Goal: Transaction & Acquisition: Purchase product/service

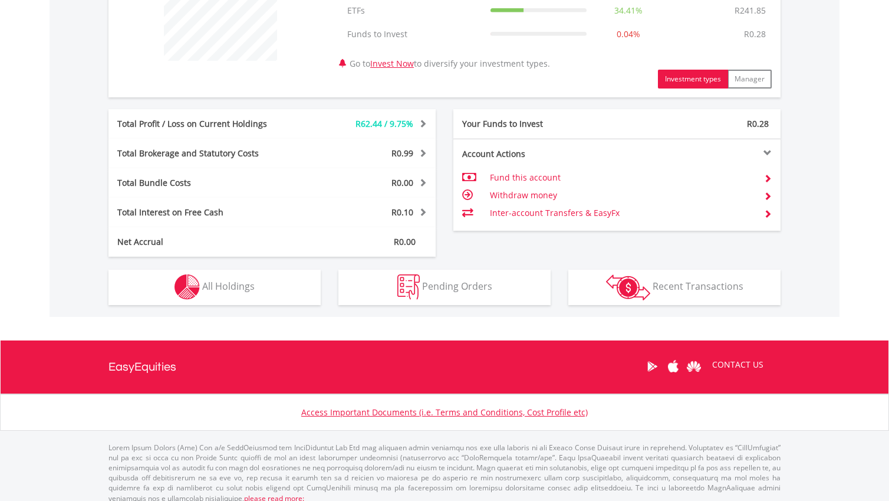
scroll to position [511, 0]
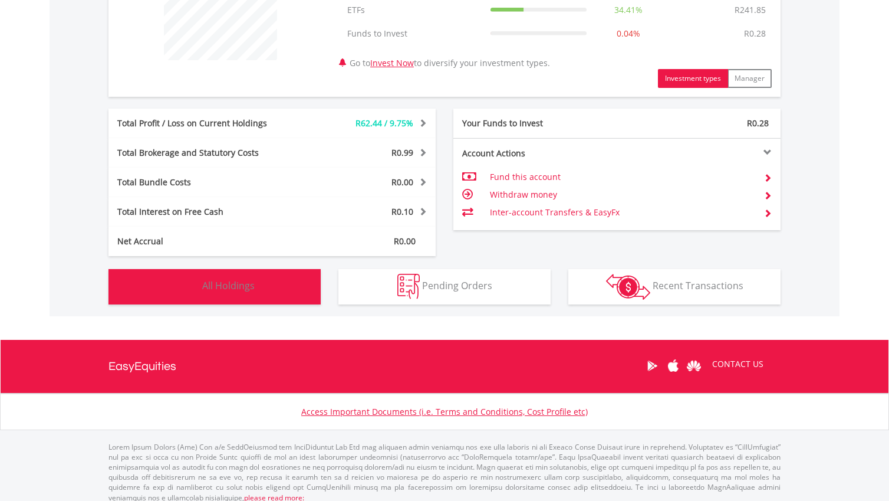
click at [275, 289] on button "Holdings All Holdings" at bounding box center [214, 286] width 212 height 35
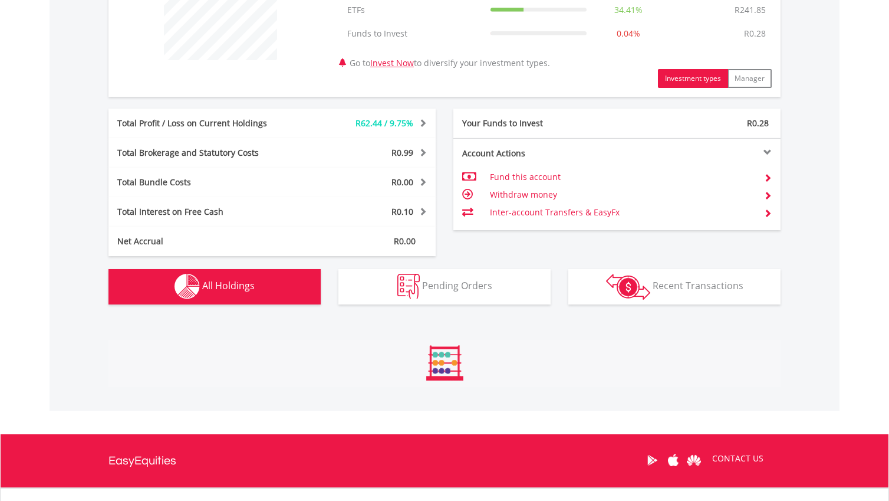
scroll to position [850, 0]
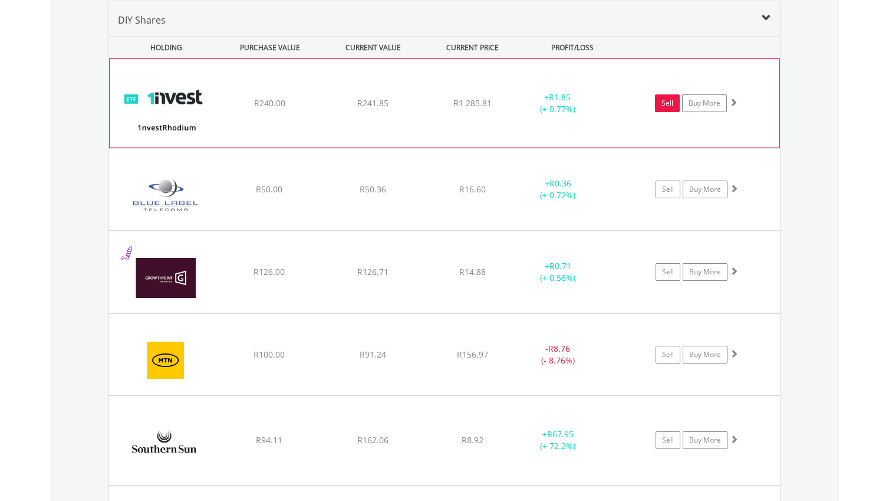
click at [670, 107] on link "Sell" at bounding box center [667, 103] width 25 height 18
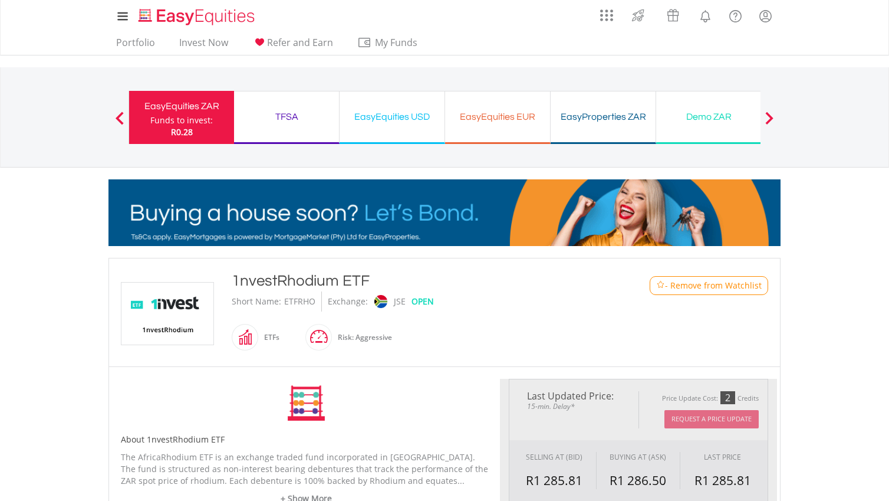
type input "******"
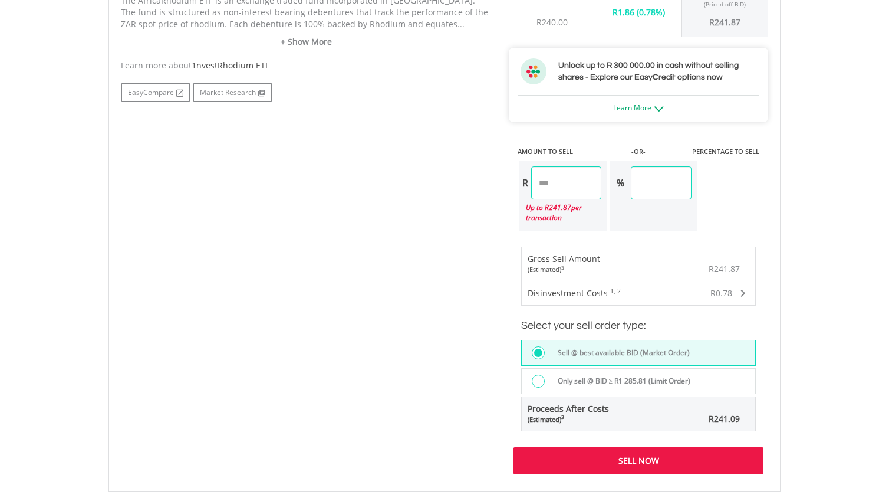
scroll to position [644, 0]
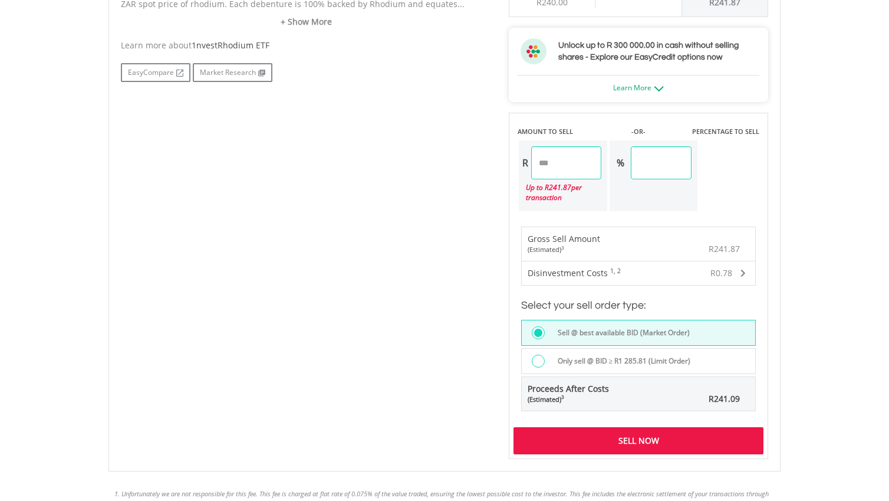
click at [565, 164] on input "******" at bounding box center [566, 162] width 70 height 33
click at [544, 162] on input "******" at bounding box center [566, 162] width 70 height 33
type input "******"
click at [844, 167] on body "My Investments Invest Now New Listings Sell My Recurring Investments Pending Or…" at bounding box center [444, 71] width 889 height 1430
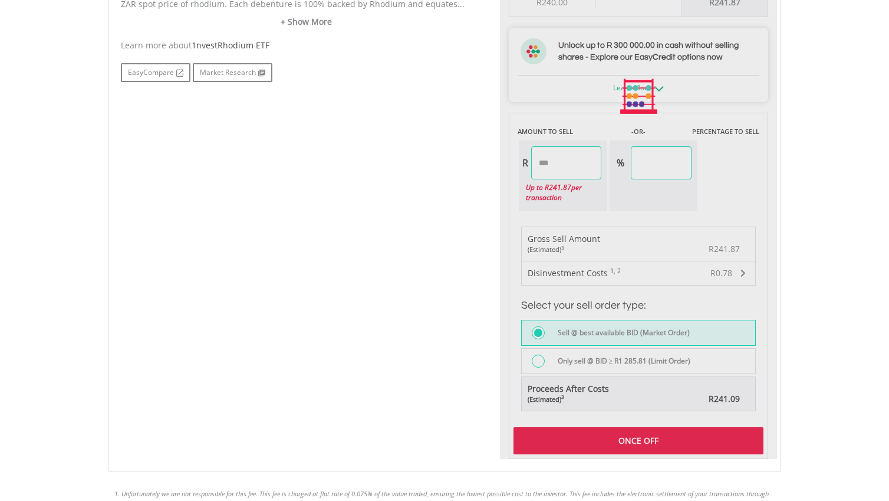
type input "*****"
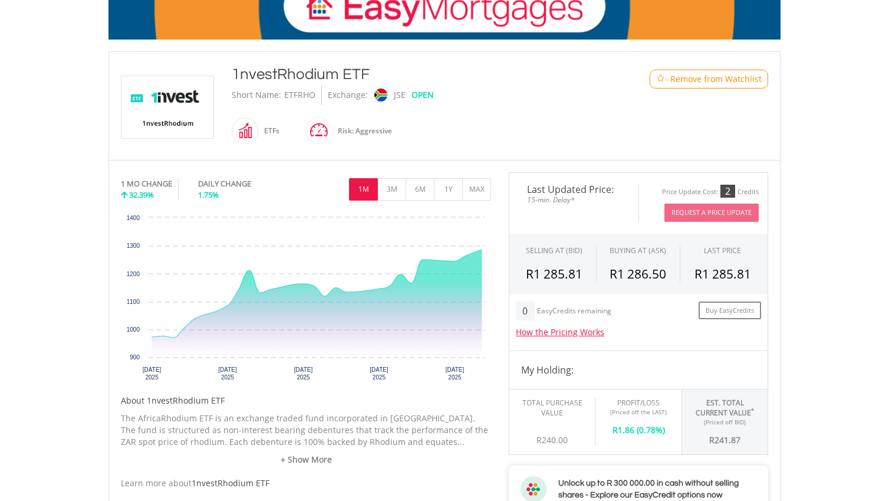
scroll to position [0, 0]
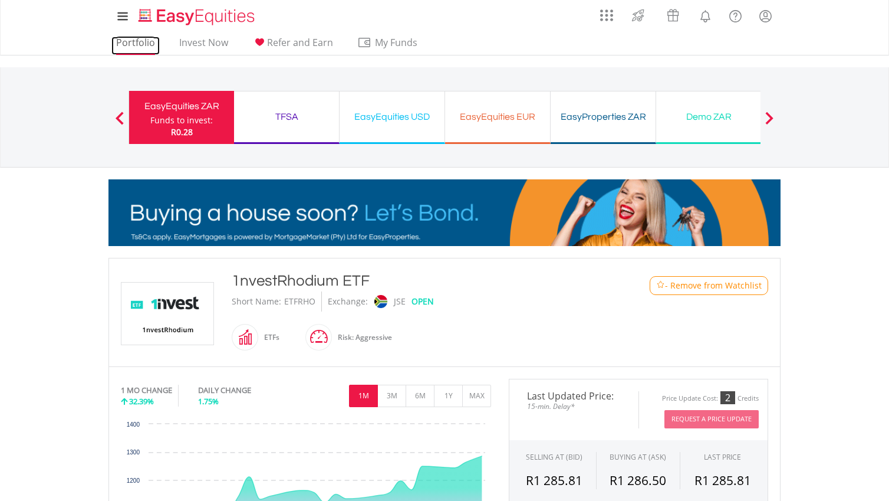
click at [136, 43] on link "Portfolio" at bounding box center [135, 46] width 48 height 18
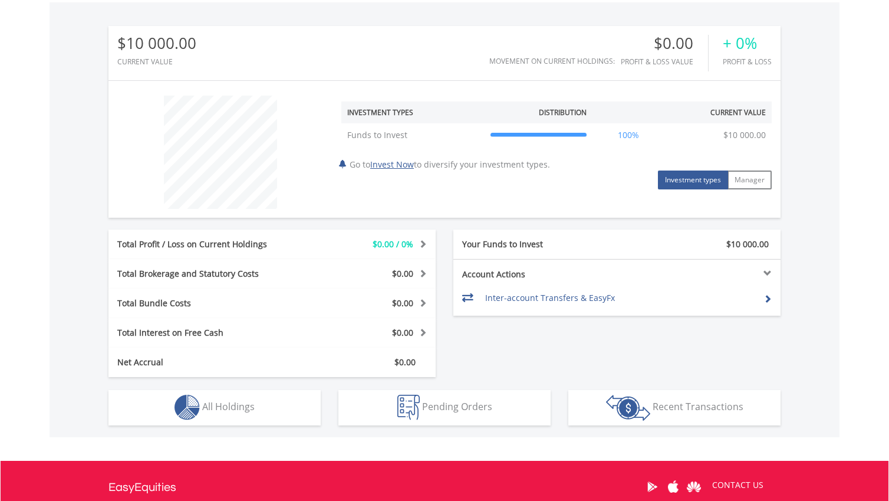
scroll to position [356, 0]
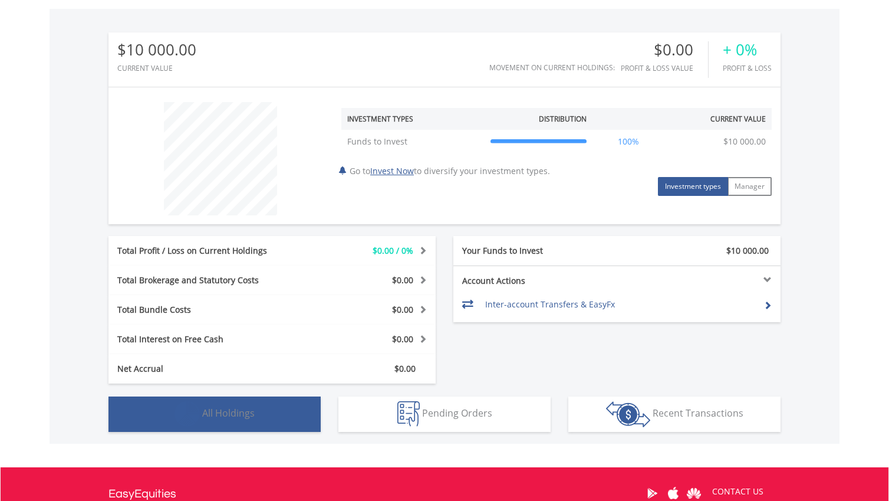
click at [266, 410] on button "Holdings All Holdings" at bounding box center [214, 413] width 212 height 35
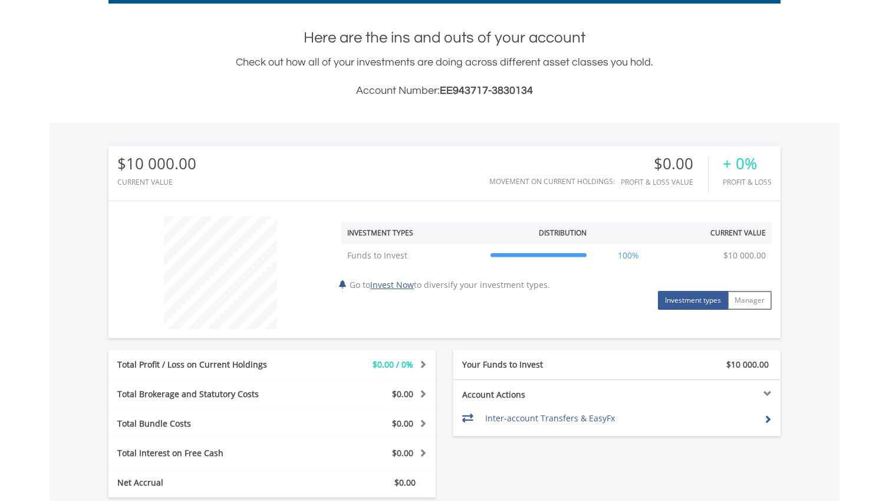
scroll to position [228, 0]
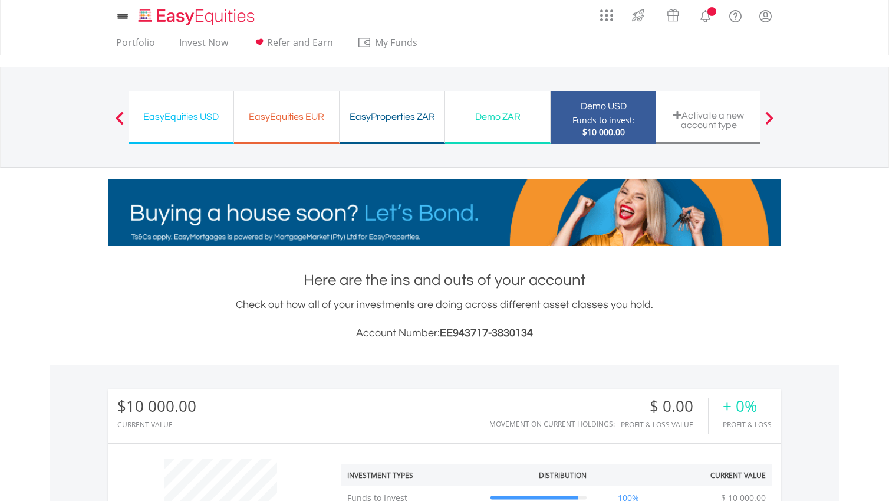
scroll to position [113, 224]
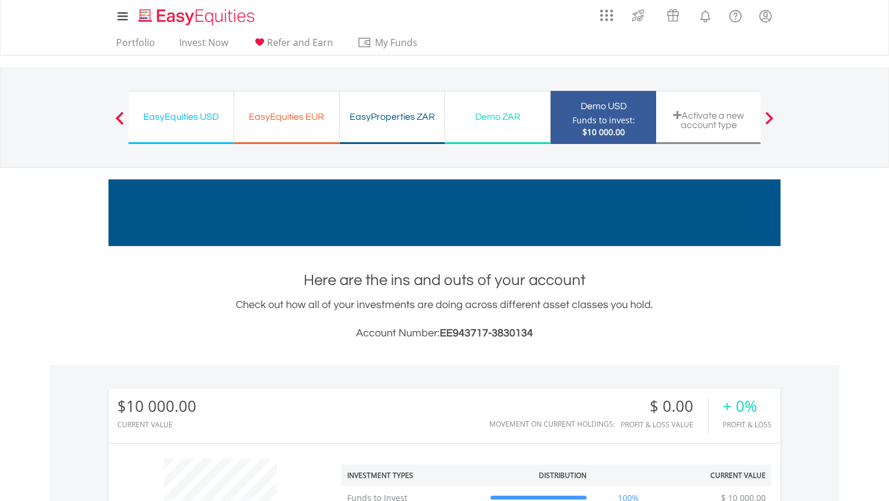
click at [199, 120] on div "EasyEquities USD" at bounding box center [181, 116] width 91 height 17
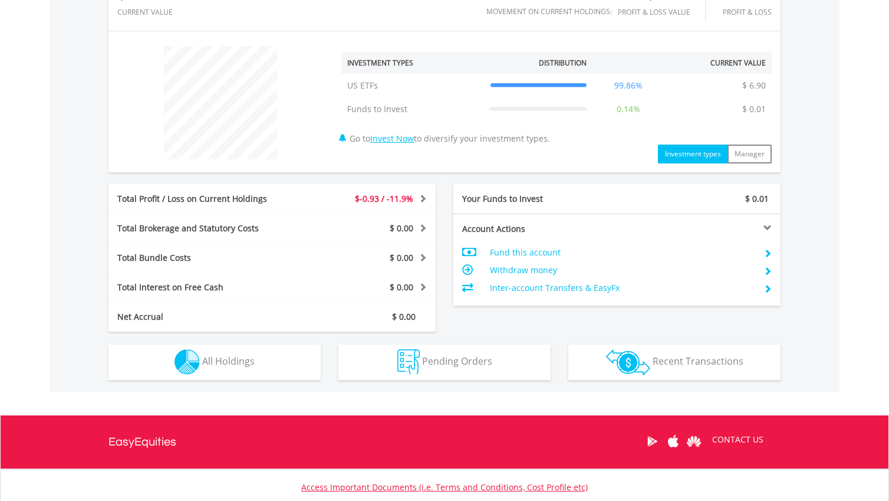
scroll to position [413, 0]
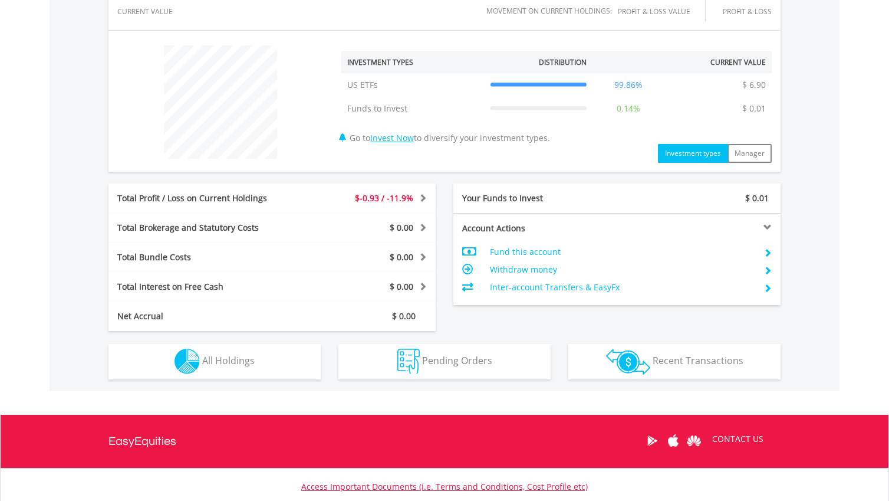
click at [314, 194] on div "$-0.93 / -11.9%" at bounding box center [368, 198] width 136 height 12
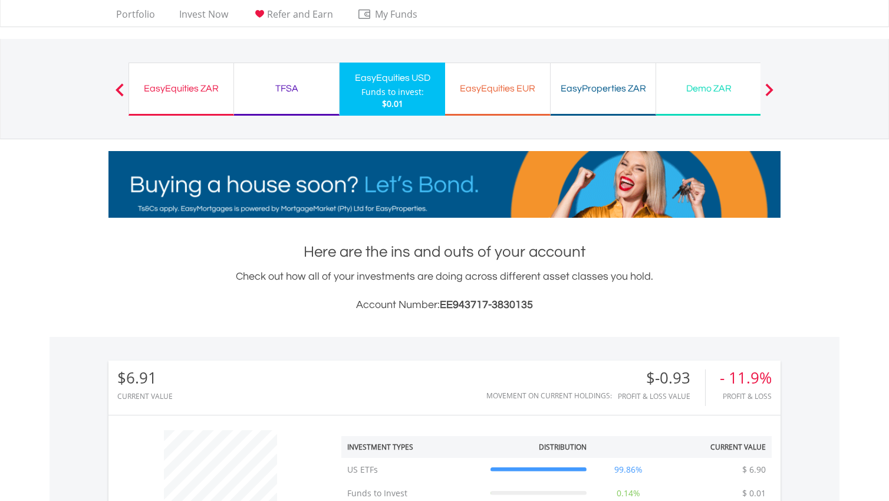
scroll to position [0, 0]
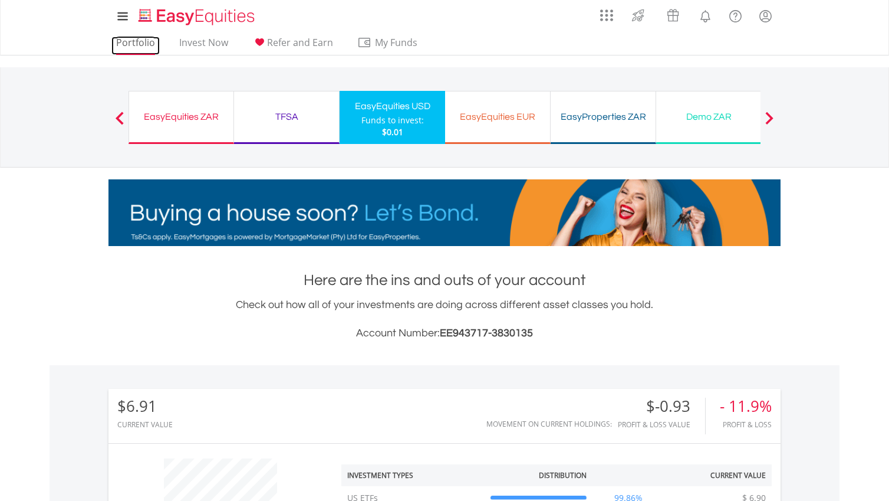
click at [147, 41] on link "Portfolio" at bounding box center [135, 46] width 48 height 18
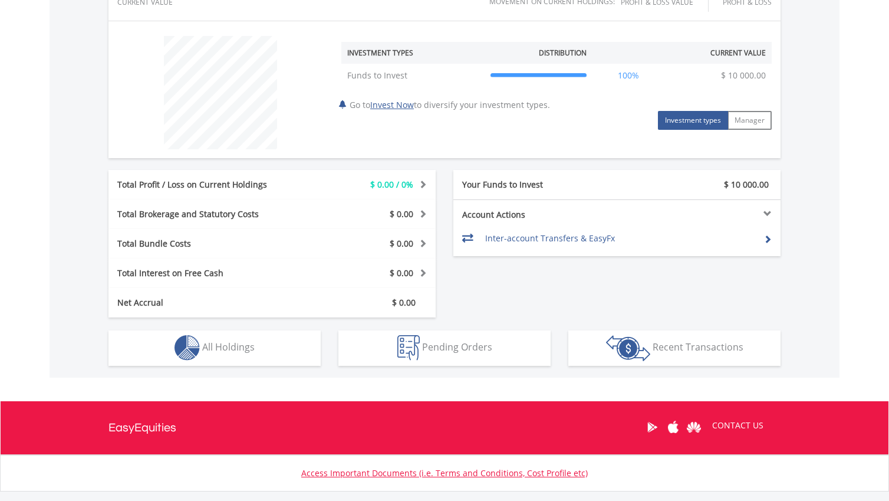
scroll to position [427, 0]
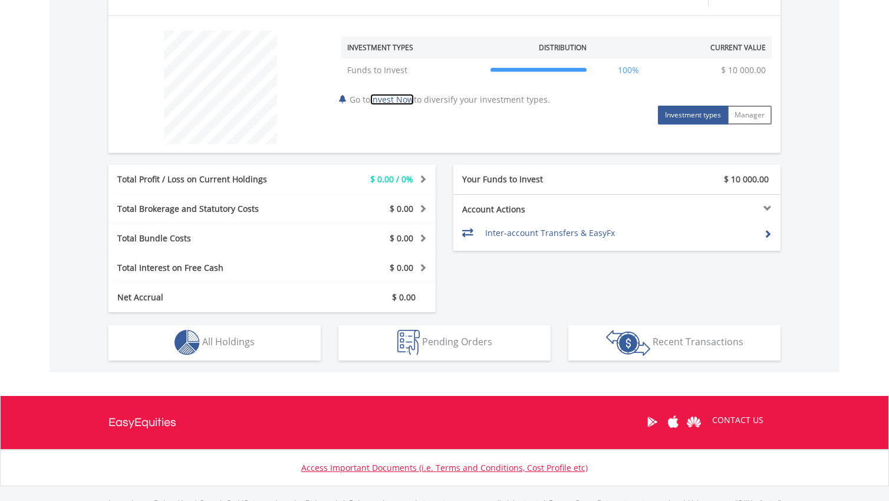
click at [409, 98] on link "Invest Now" at bounding box center [392, 99] width 44 height 11
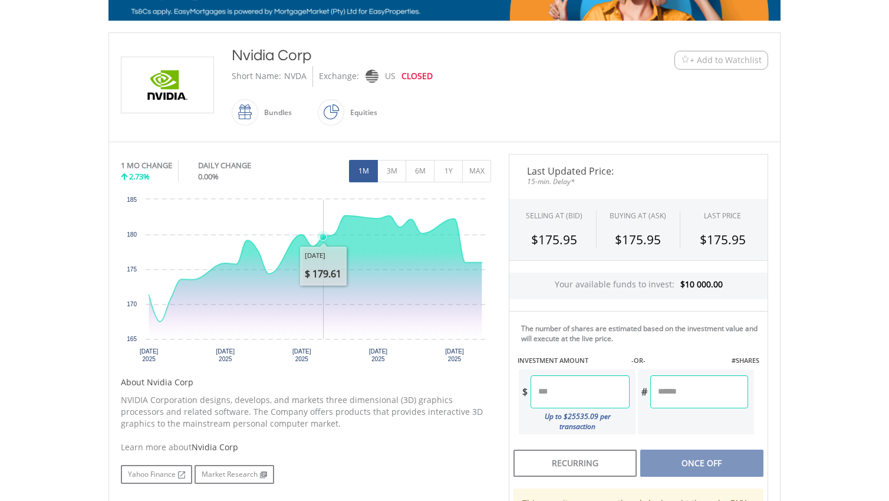
scroll to position [232, 0]
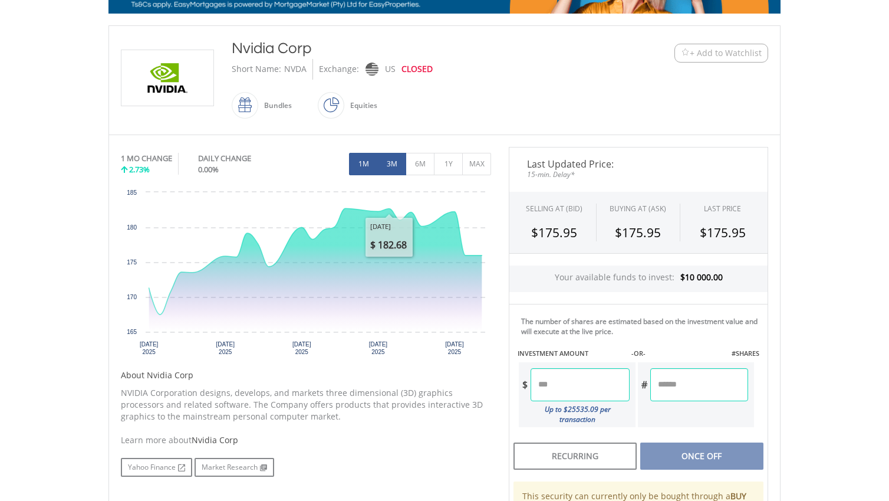
click at [398, 171] on button "3M" at bounding box center [391, 164] width 29 height 22
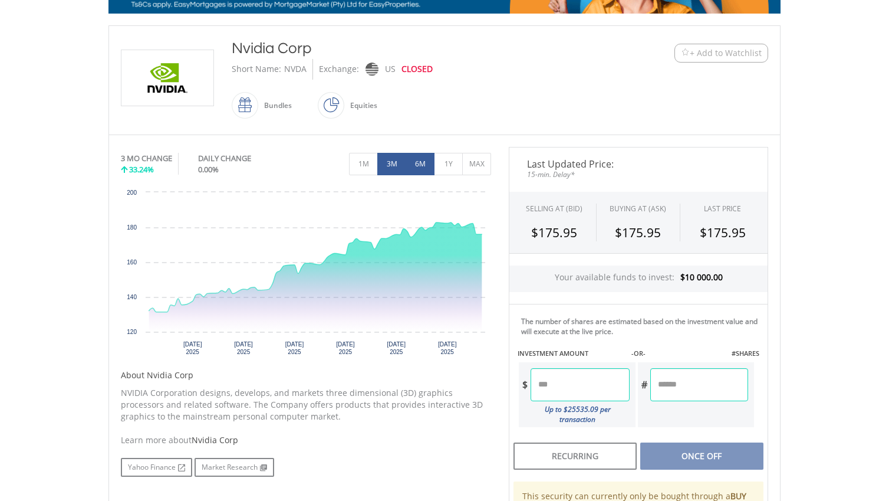
click at [417, 168] on button "6M" at bounding box center [420, 164] width 29 height 22
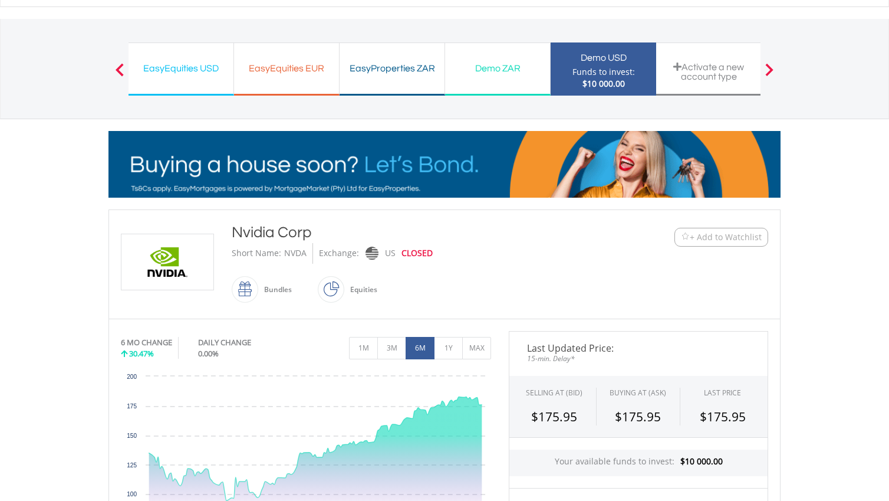
scroll to position [48, 0]
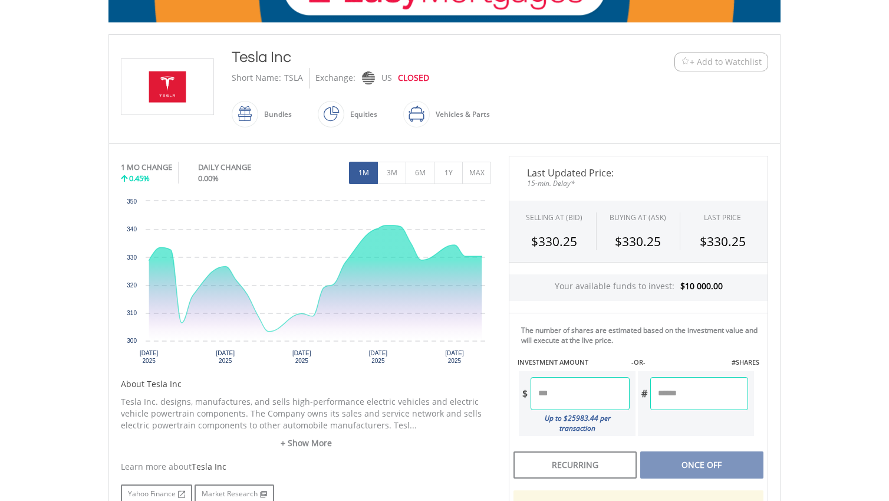
scroll to position [258, 0]
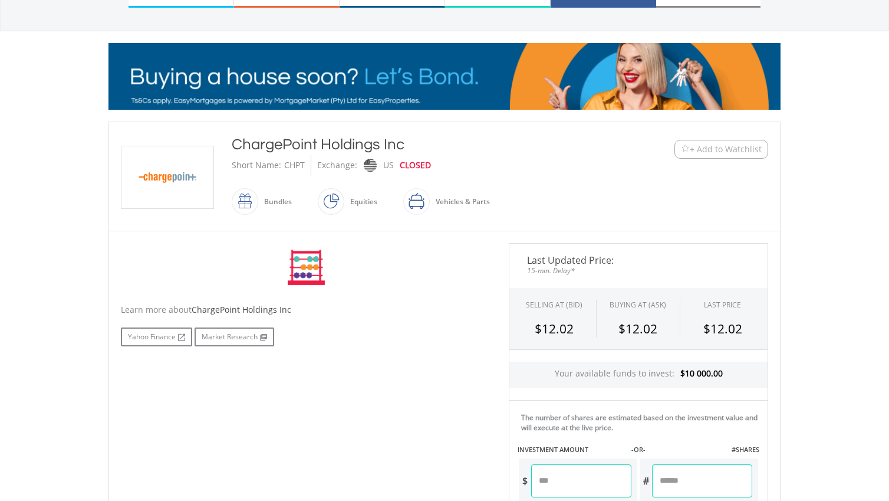
scroll to position [140, 0]
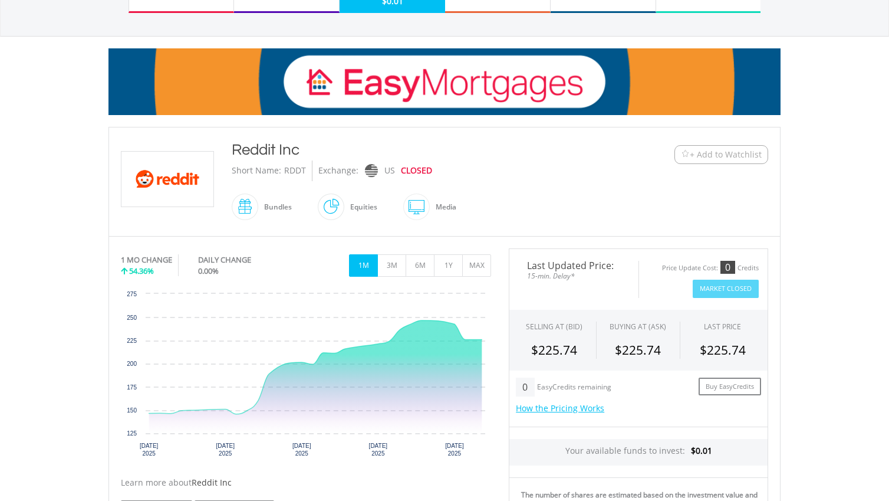
scroll to position [133, 0]
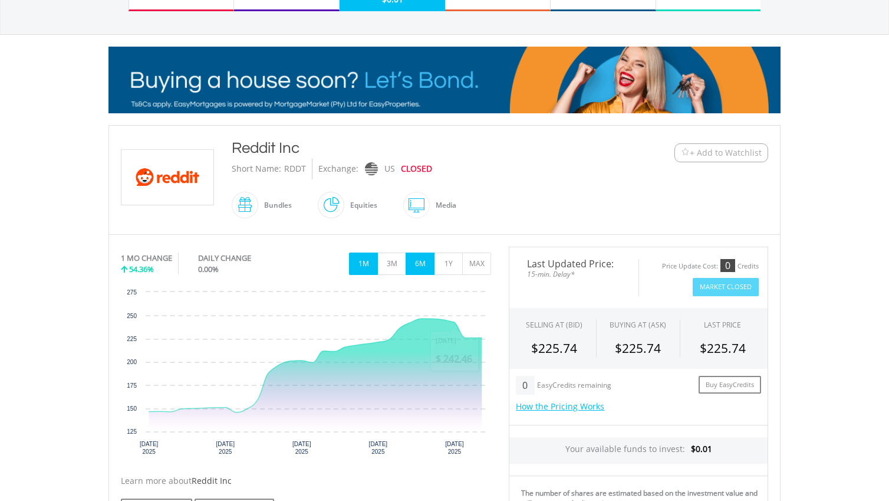
click at [427, 267] on button "6M" at bounding box center [420, 263] width 29 height 22
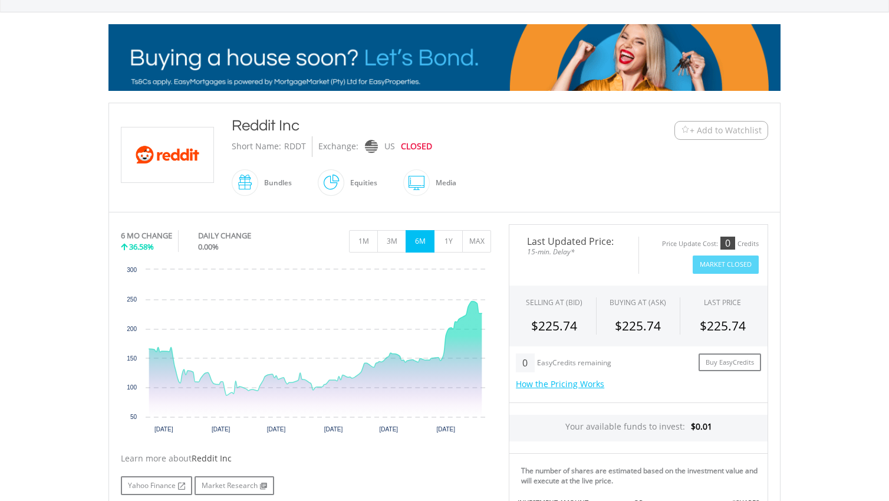
scroll to position [149, 0]
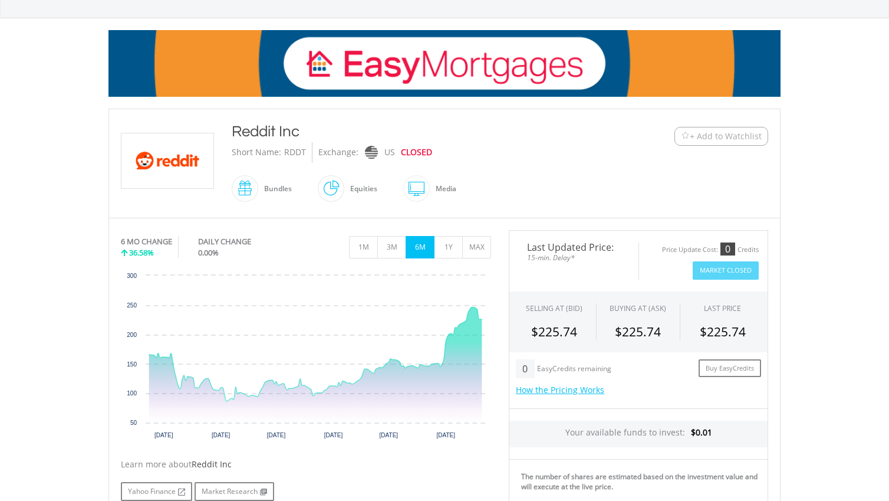
click at [709, 140] on span "+ Add to Watchlist" at bounding box center [726, 136] width 72 height 12
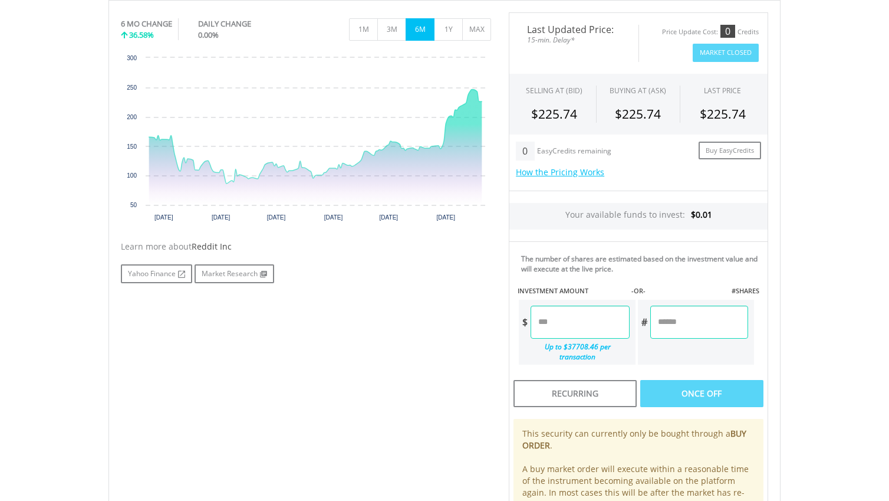
scroll to position [366, 0]
click at [580, 321] on input "number" at bounding box center [580, 323] width 98 height 33
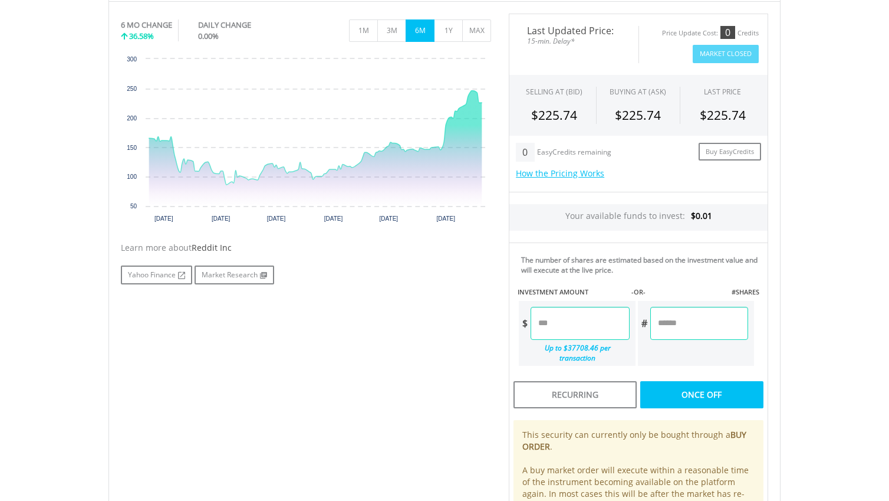
click at [801, 315] on body "My Investments Invest Now New Listings Sell My Recurring Investments Pending Or…" at bounding box center [444, 205] width 889 height 1142
type input "******"
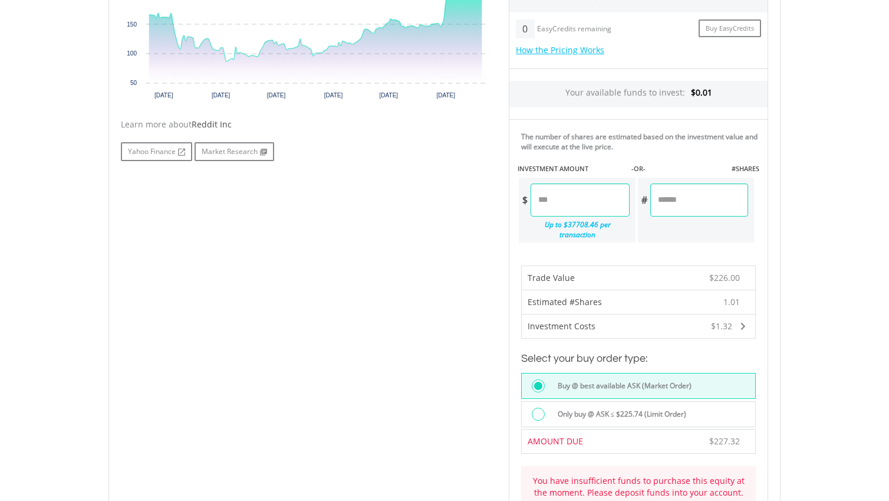
scroll to position [485, 0]
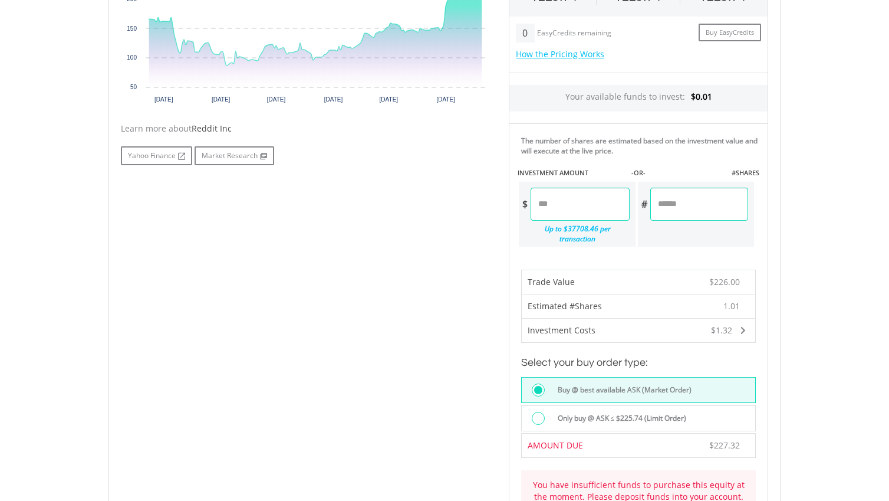
click at [663, 94] on div "Your available funds to invest: $0.01" at bounding box center [638, 98] width 258 height 27
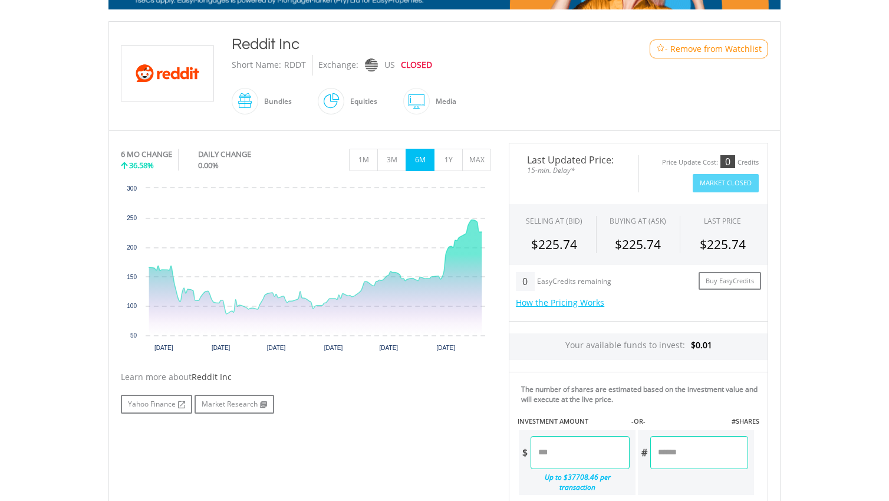
scroll to position [216, 0]
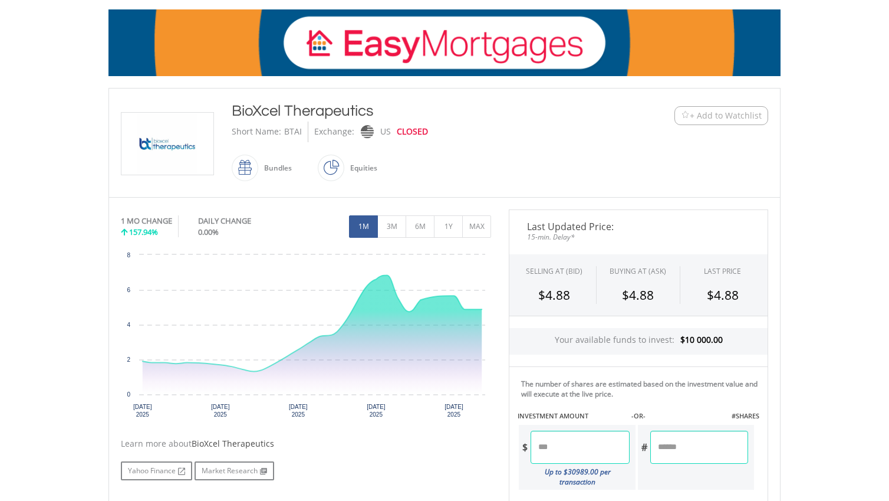
scroll to position [172, 0]
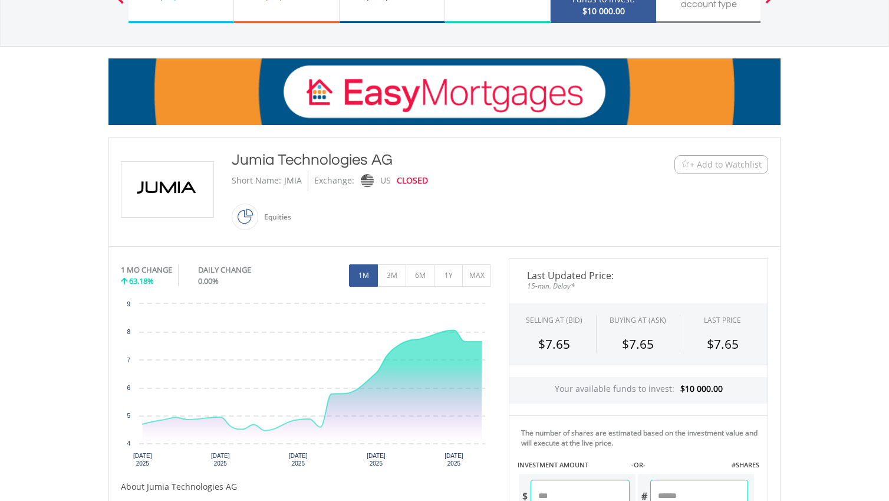
scroll to position [129, 0]
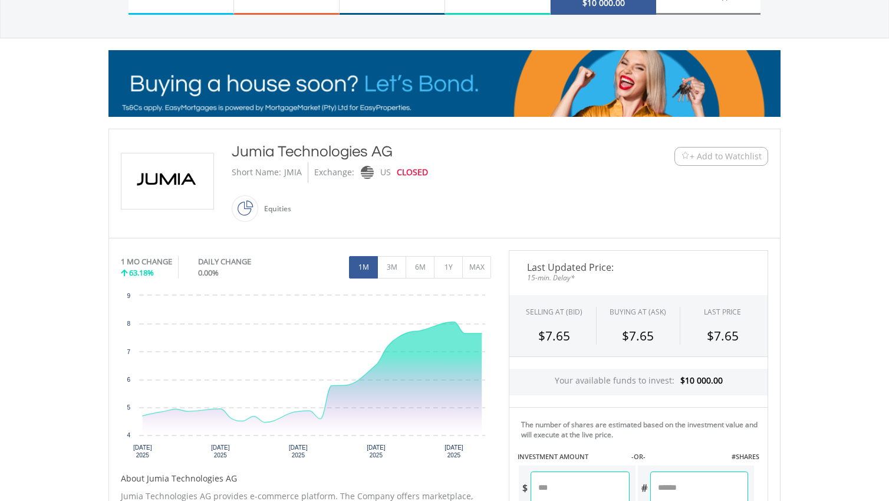
click at [687, 159] on img at bounding box center [685, 156] width 9 height 9
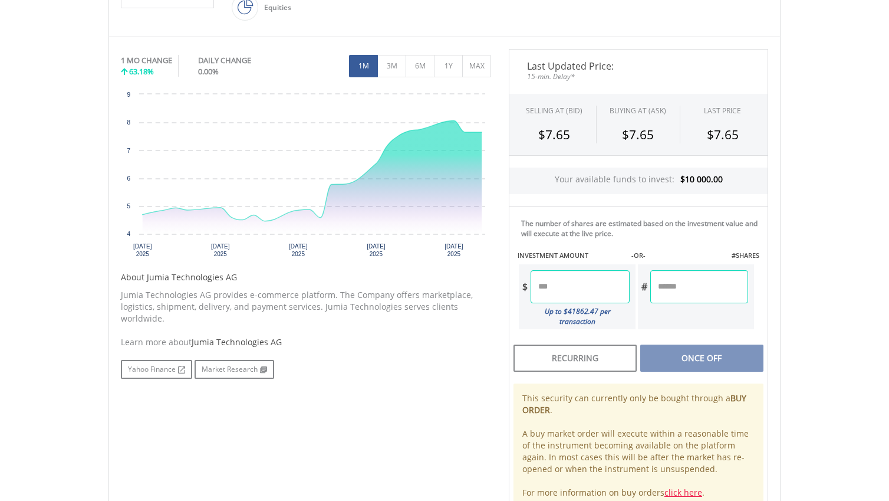
scroll to position [331, 0]
click at [572, 289] on input "number" at bounding box center [580, 285] width 98 height 33
click at [812, 255] on body "My Investments Invest Now New Listings Sell My Recurring Investments Pending Or…" at bounding box center [444, 204] width 889 height 1070
type input "******"
type input "*******"
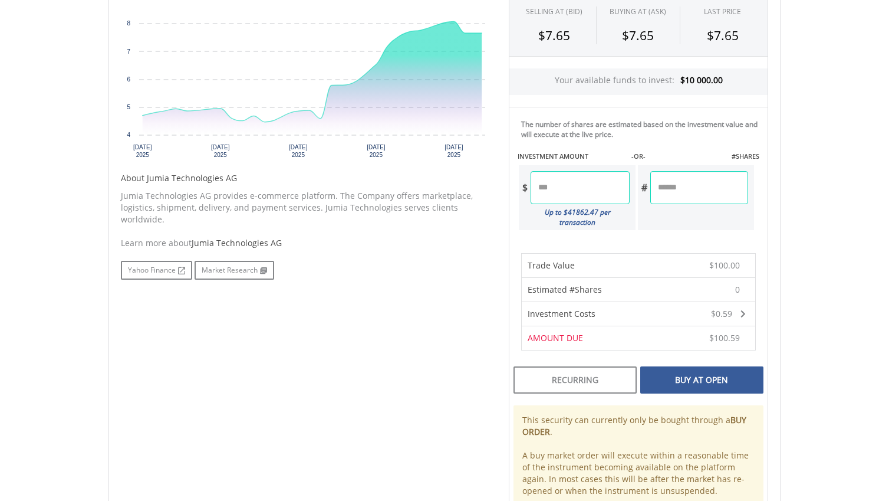
scroll to position [439, 0]
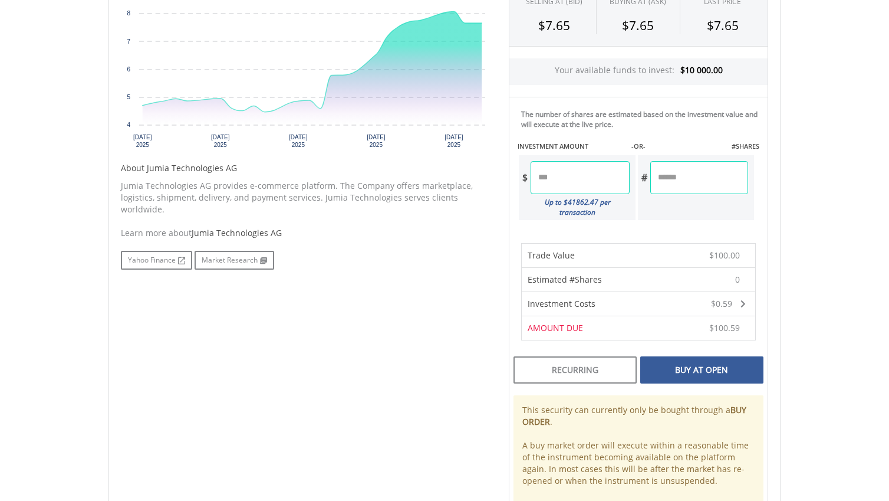
click at [707, 360] on div "Buy At Open" at bounding box center [701, 369] width 123 height 27
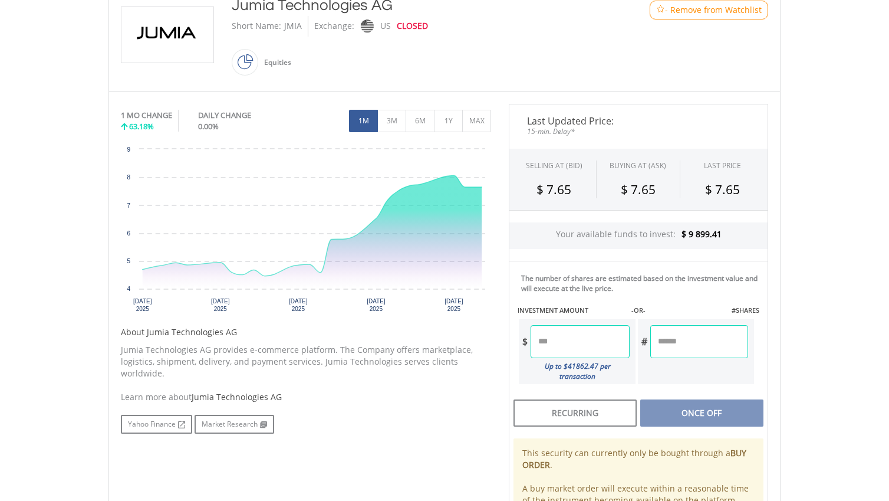
scroll to position [271, 0]
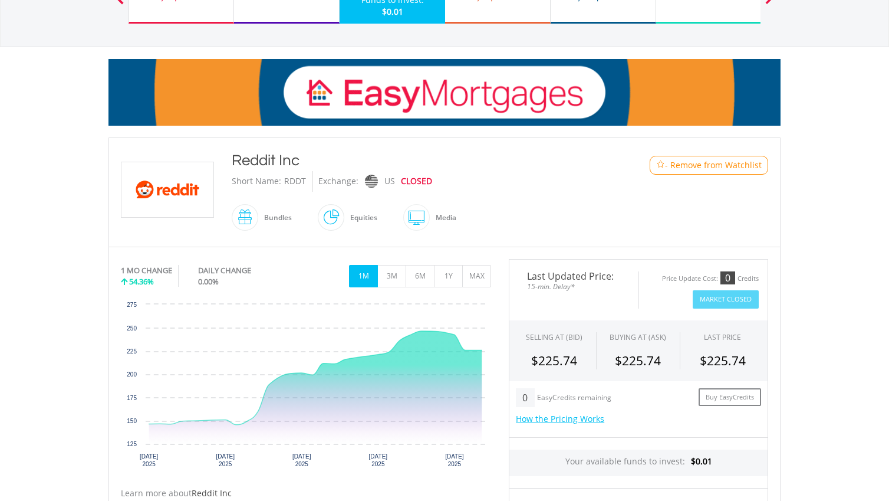
scroll to position [118, 0]
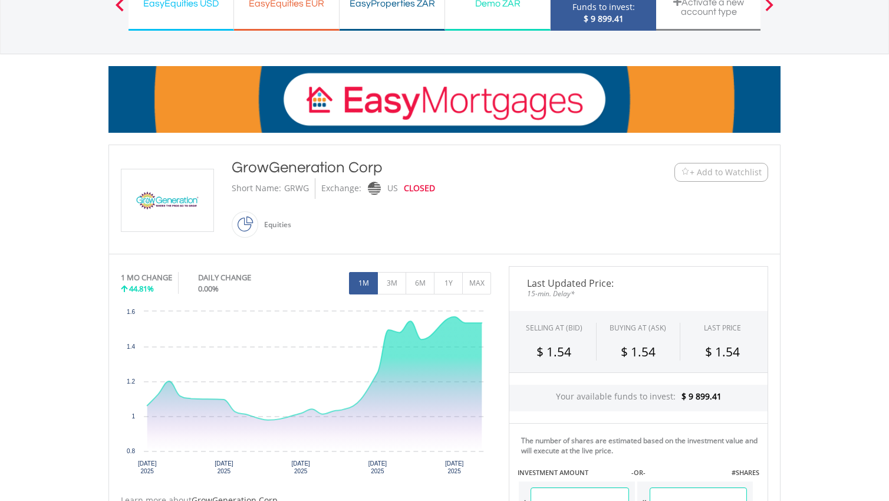
scroll to position [101, 0]
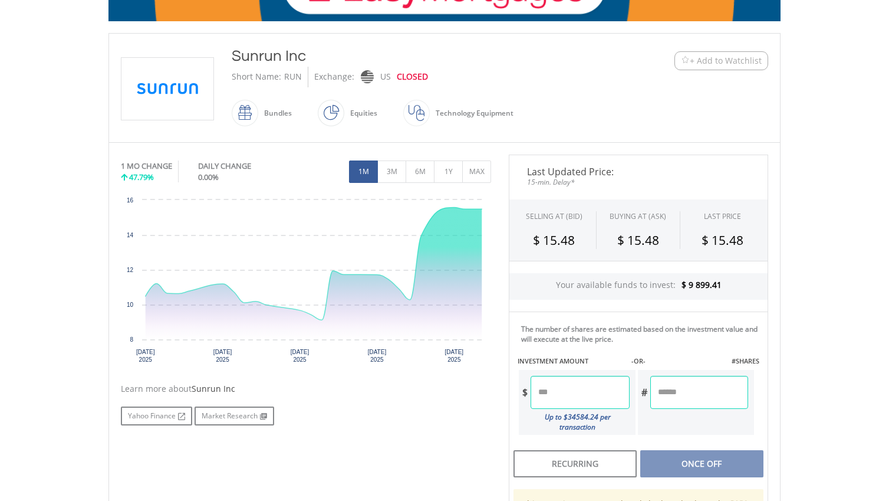
scroll to position [226, 0]
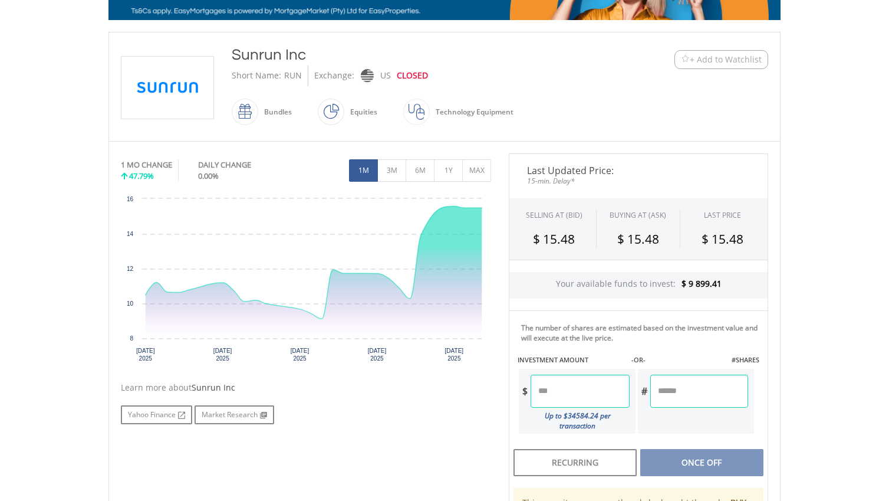
click at [558, 389] on input "number" at bounding box center [580, 390] width 98 height 33
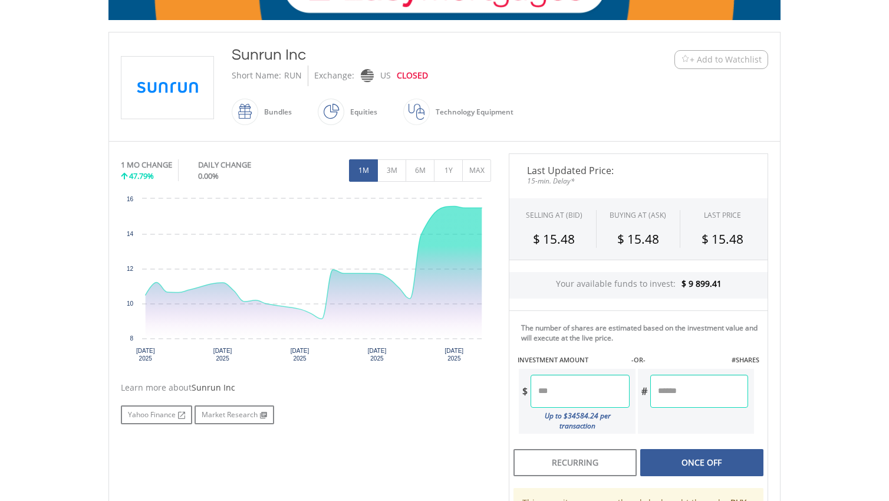
click at [836, 345] on body "My Investments Invest Now New Listings Sell My Recurring Investments Pending Or…" at bounding box center [444, 309] width 889 height 1070
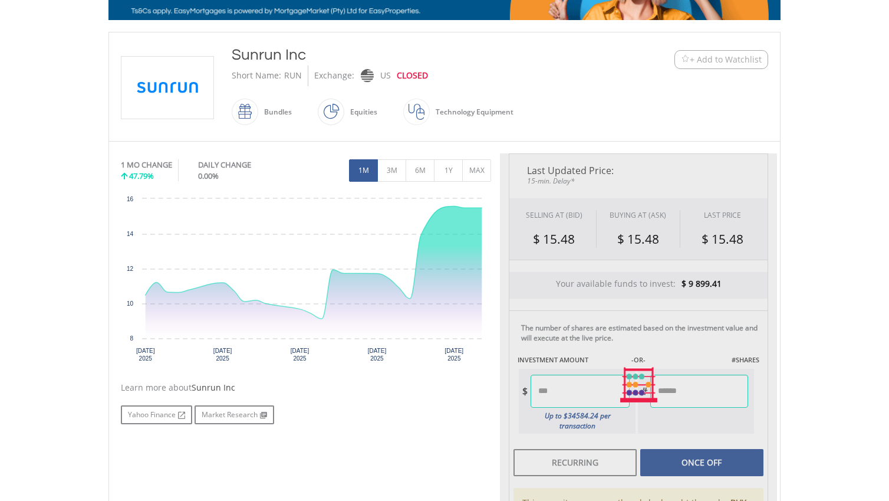
type input "*****"
type input "******"
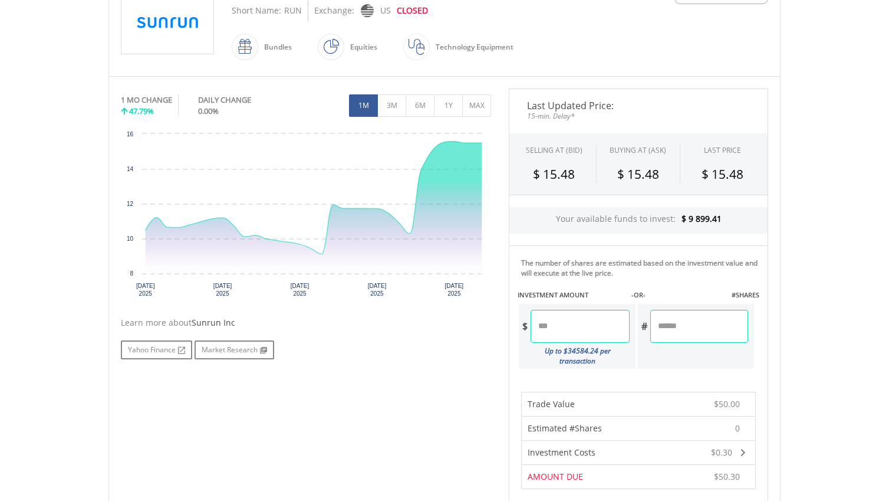
scroll to position [358, 0]
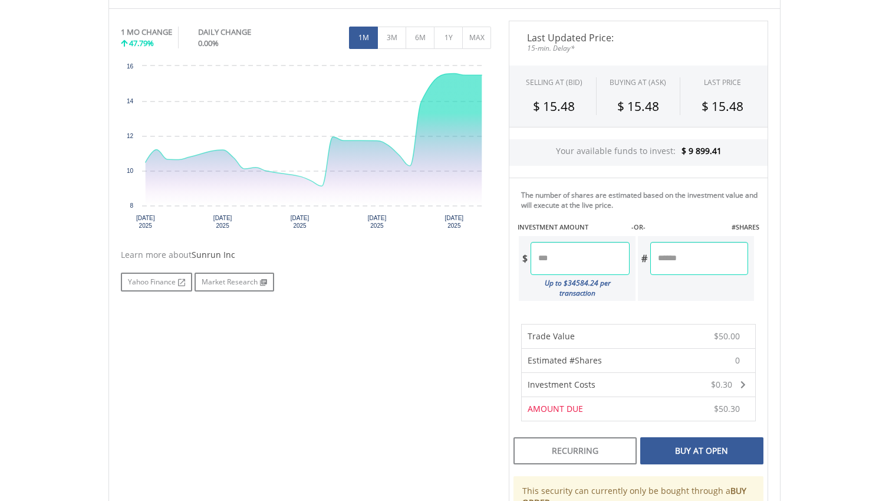
click at [723, 439] on div "Buy At Open" at bounding box center [701, 450] width 123 height 27
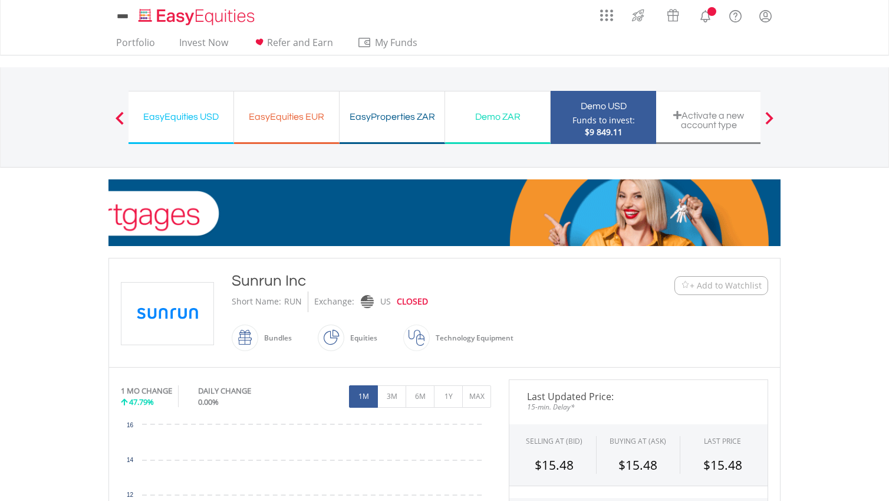
scroll to position [358, 0]
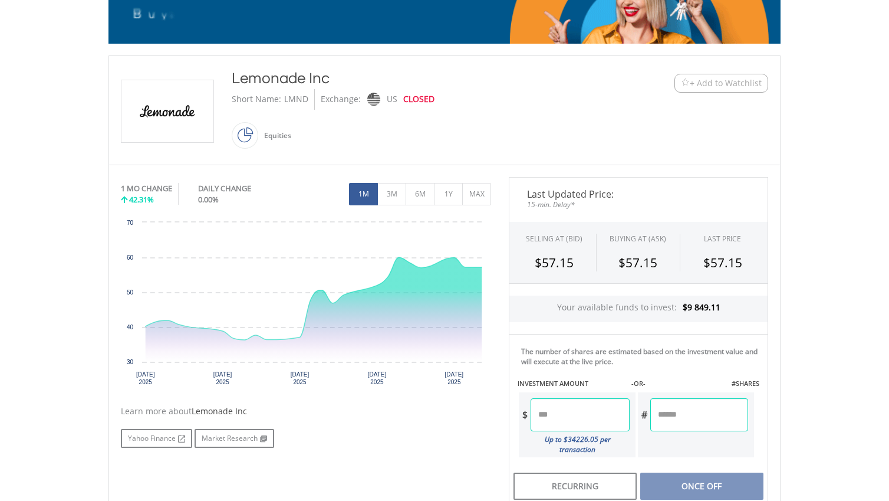
scroll to position [203, 0]
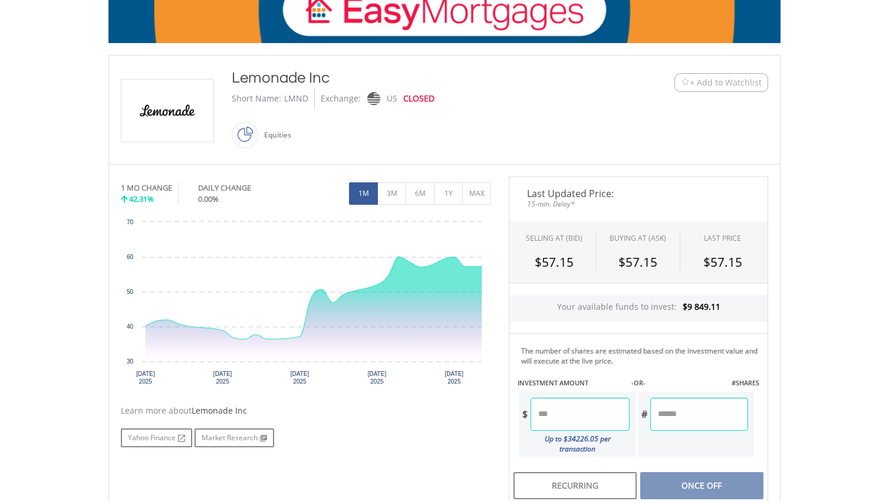
click at [571, 423] on input "number" at bounding box center [580, 413] width 98 height 33
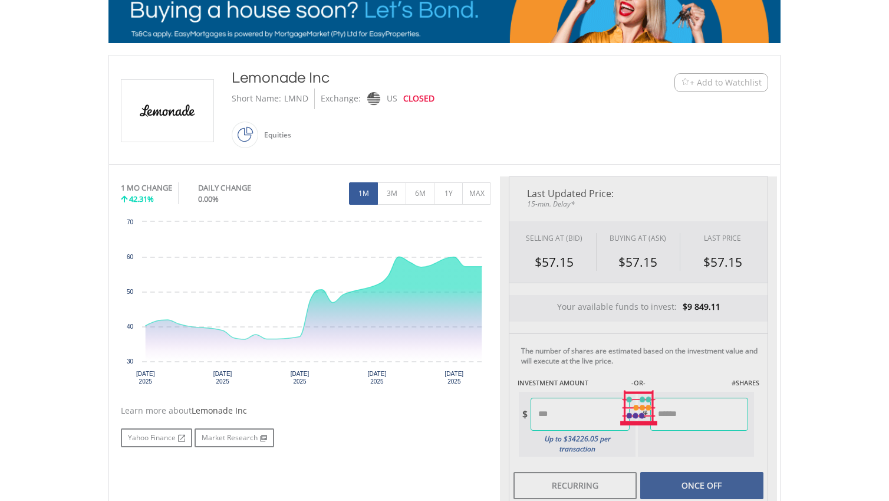
click at [813, 356] on body "My Investments Invest Now New Listings Sell My Recurring Investments Pending Or…" at bounding box center [444, 332] width 889 height 1070
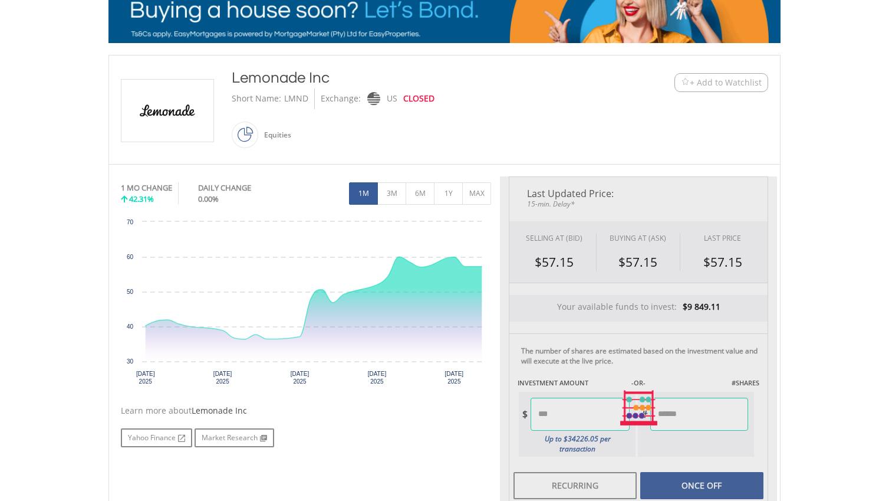
type input "*****"
type input "******"
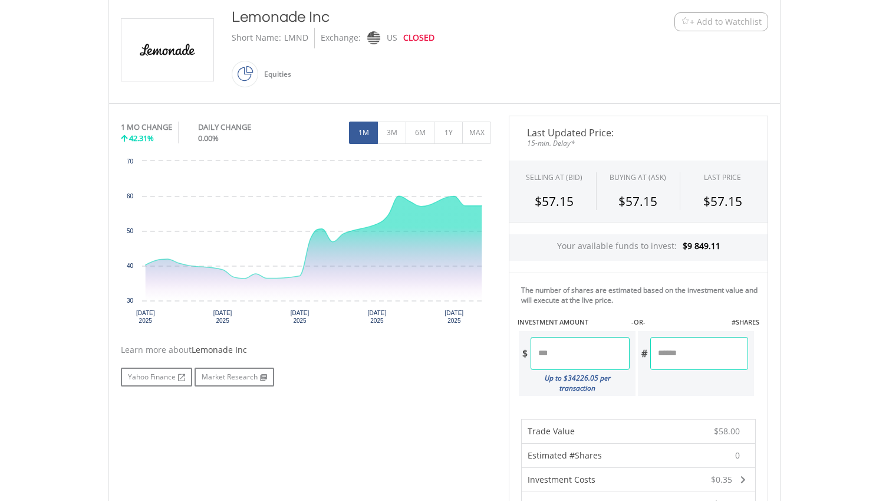
scroll to position [277, 0]
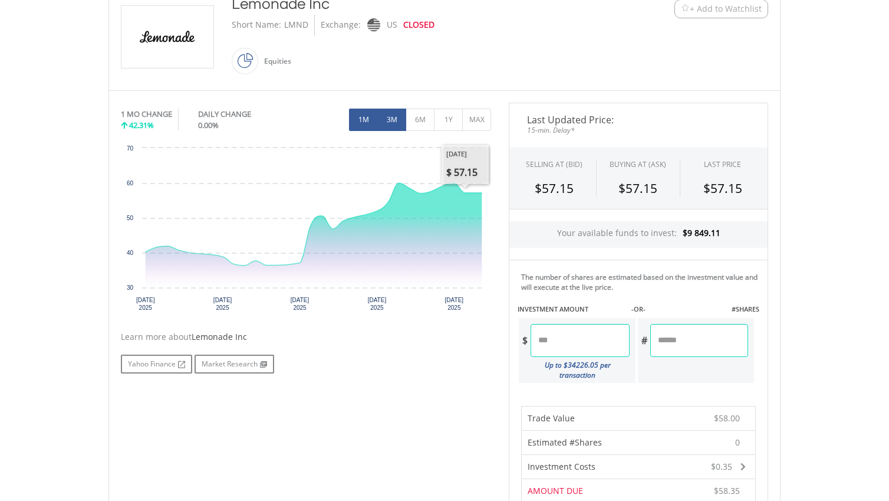
click at [396, 124] on button "3M" at bounding box center [391, 119] width 29 height 22
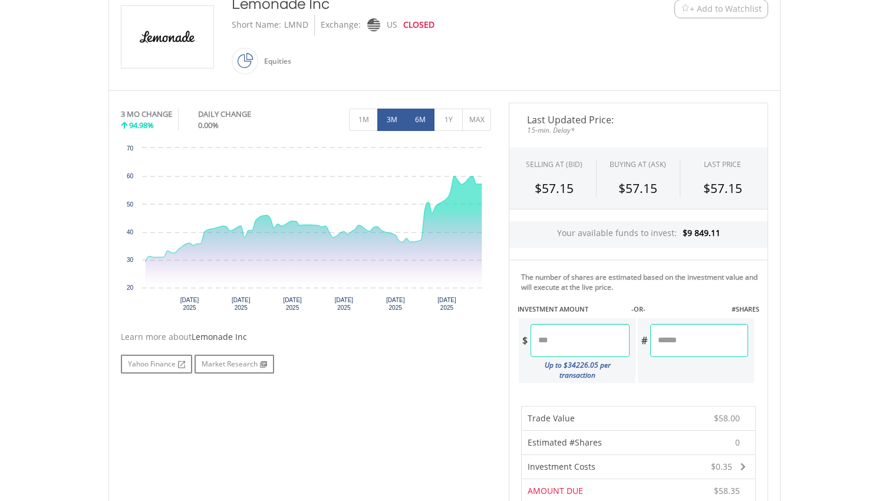
click at [417, 123] on button "6M" at bounding box center [420, 119] width 29 height 22
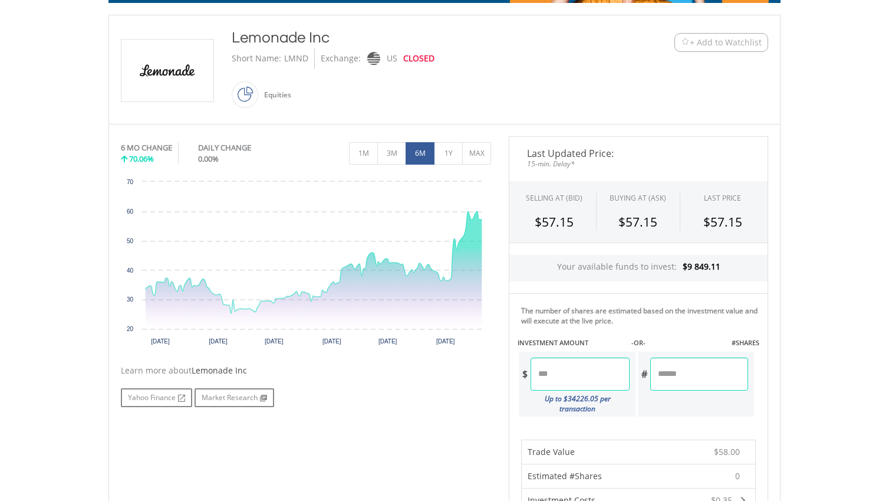
scroll to position [242, 0]
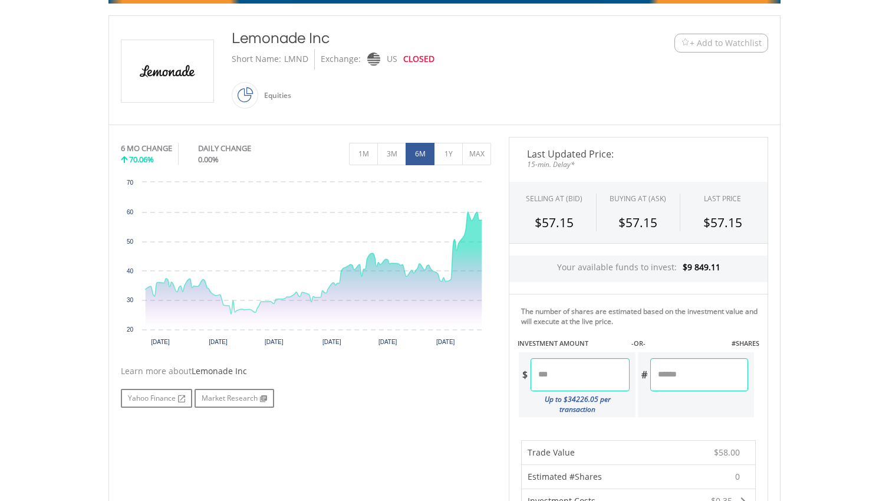
click at [759, 45] on span "+ Add to Watchlist" at bounding box center [726, 43] width 72 height 12
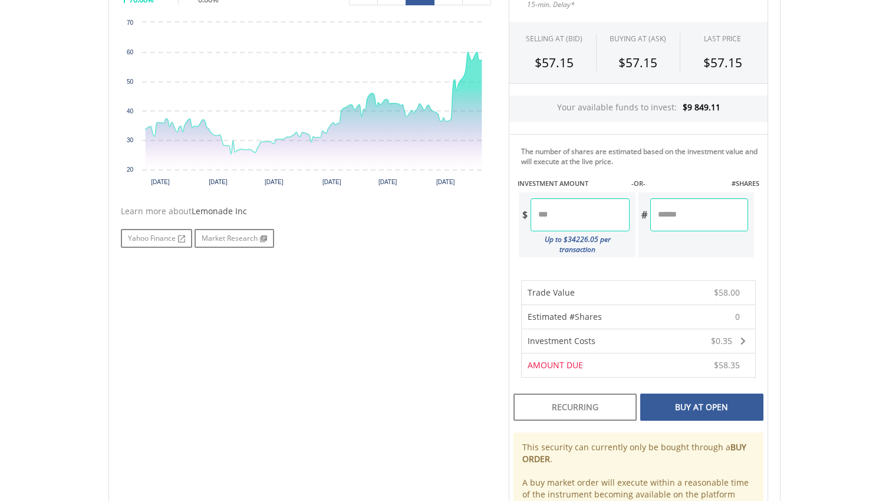
scroll to position [403, 0]
click at [729, 392] on div "Buy At Open" at bounding box center [701, 405] width 123 height 27
